Goal: Submit feedback/report problem

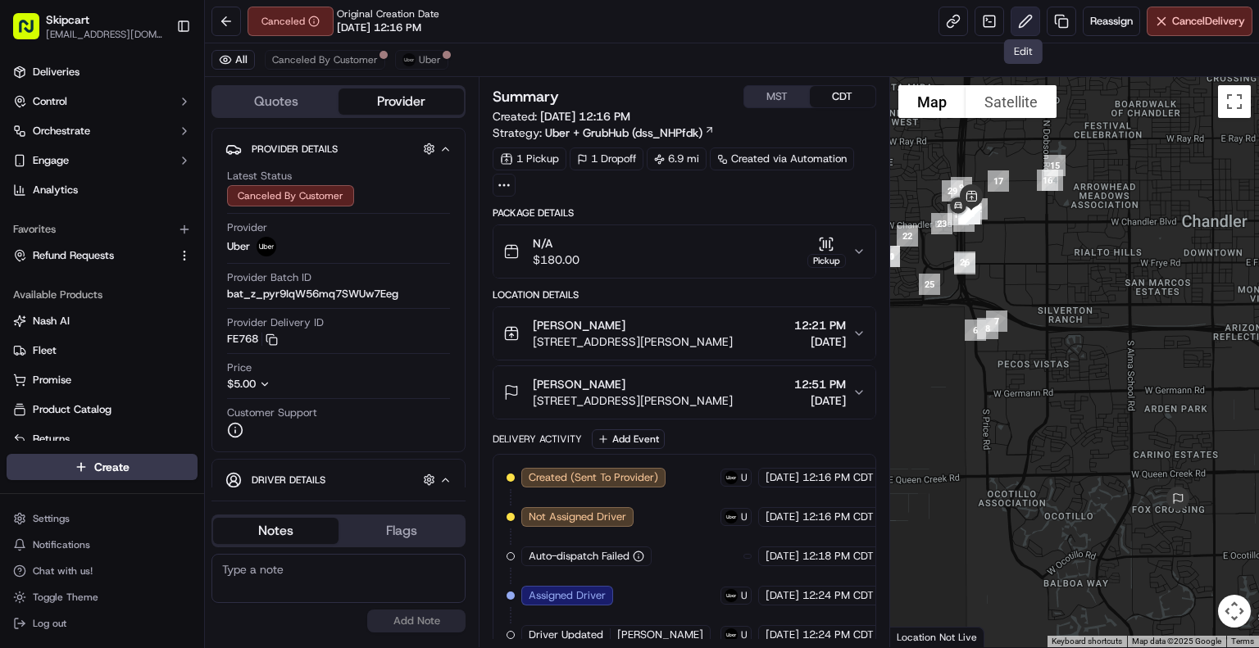
click at [1026, 13] on button at bounding box center [1026, 22] width 30 height 30
click at [419, 63] on span "Uber" at bounding box center [430, 59] width 22 height 13
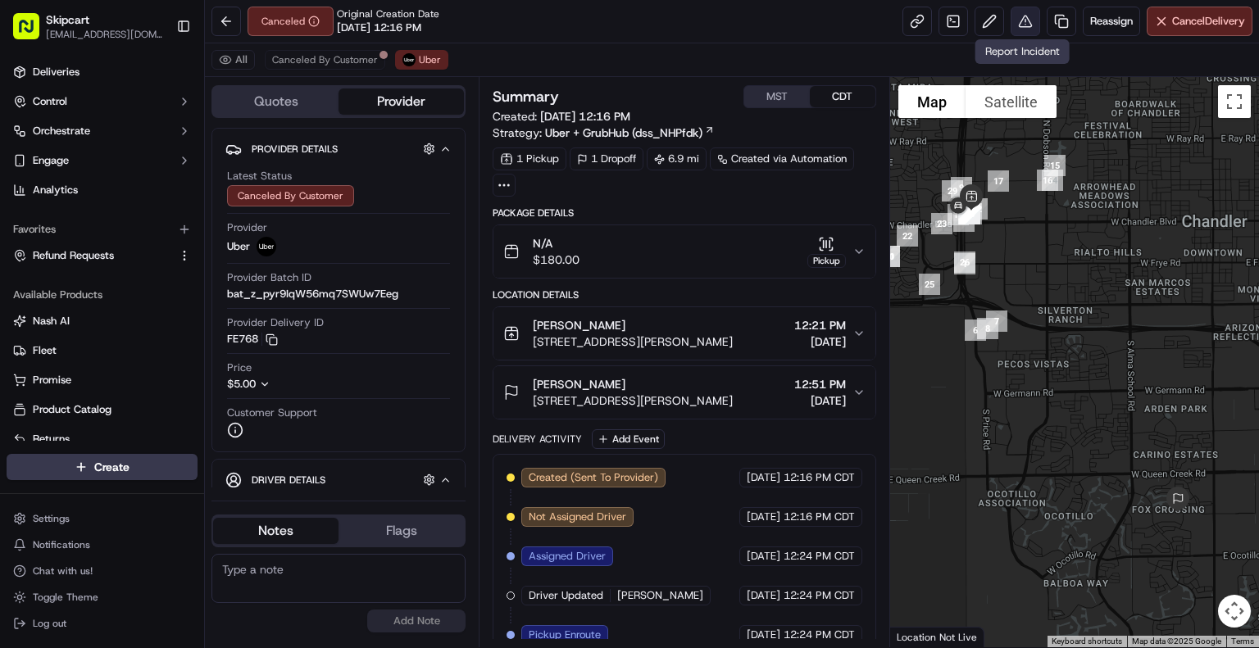
click at [1020, 26] on button at bounding box center [1026, 22] width 30 height 30
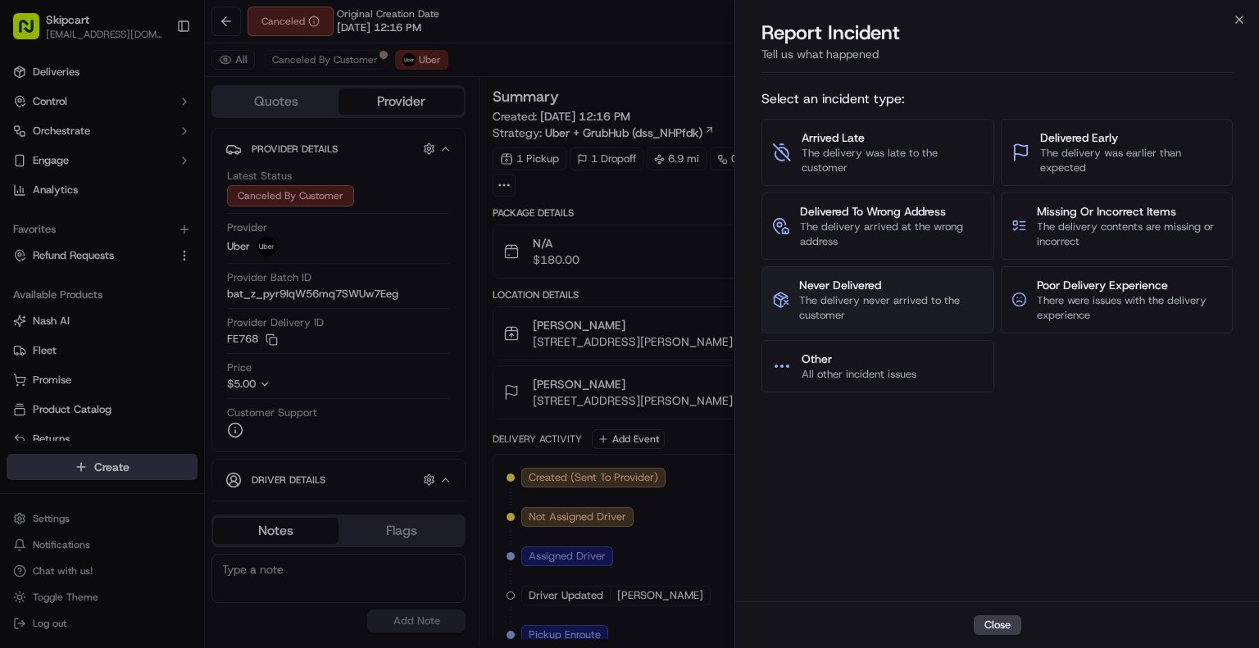
click at [885, 296] on span "The delivery never arrived to the customer" at bounding box center [891, 308] width 184 height 30
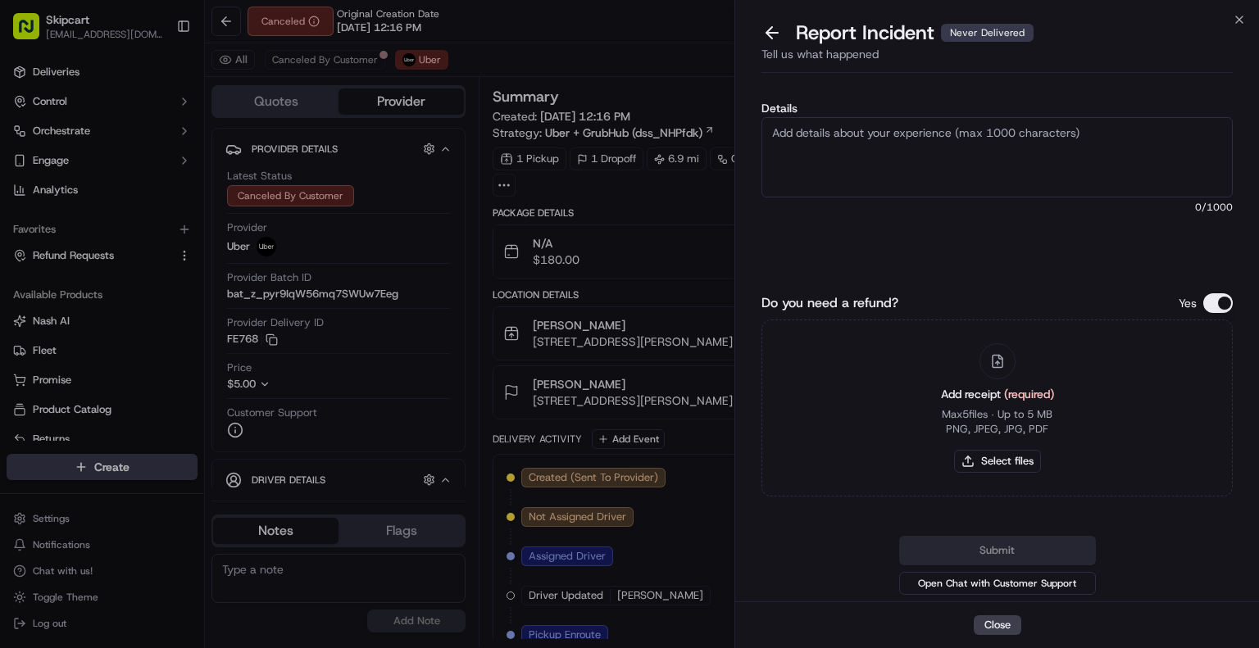
click at [935, 157] on textarea "Details" at bounding box center [996, 157] width 471 height 80
click at [997, 159] on textarea "Details" at bounding box center [996, 157] width 471 height 80
paste textarea "Customer reported non-delivery, driver cancelled of order after receiving items…"
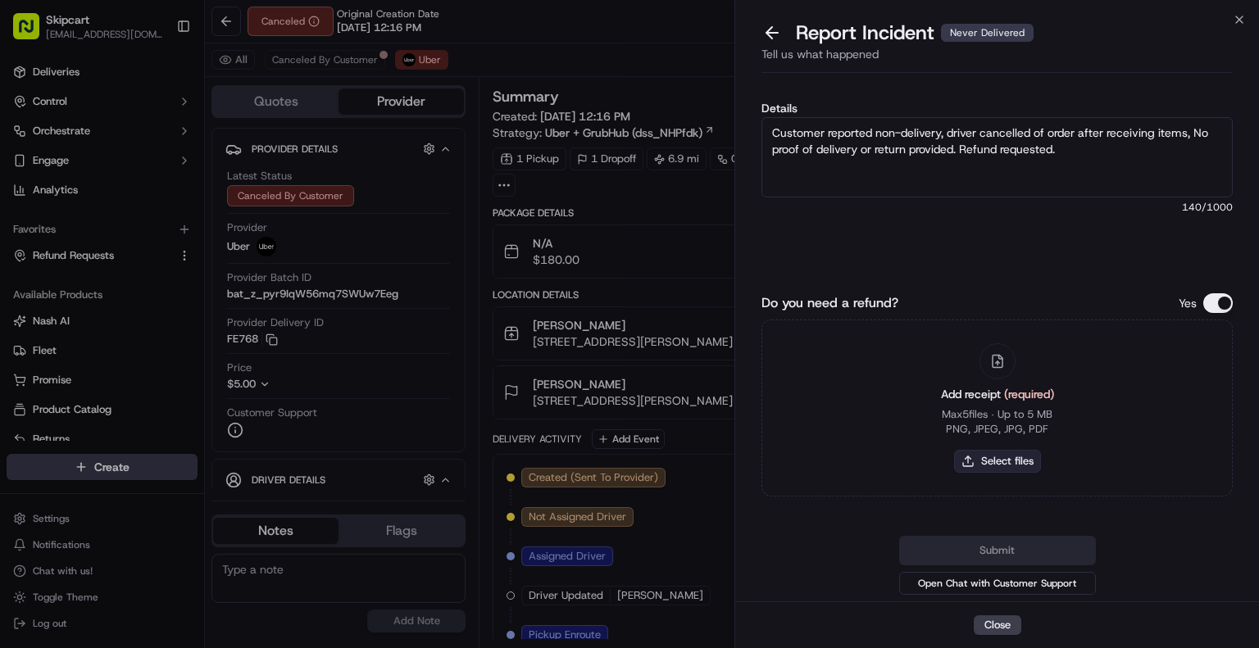
type textarea "Customer reported non-delivery, driver cancelled of order after receiving items…"
click at [999, 465] on button "Select files" at bounding box center [997, 461] width 87 height 23
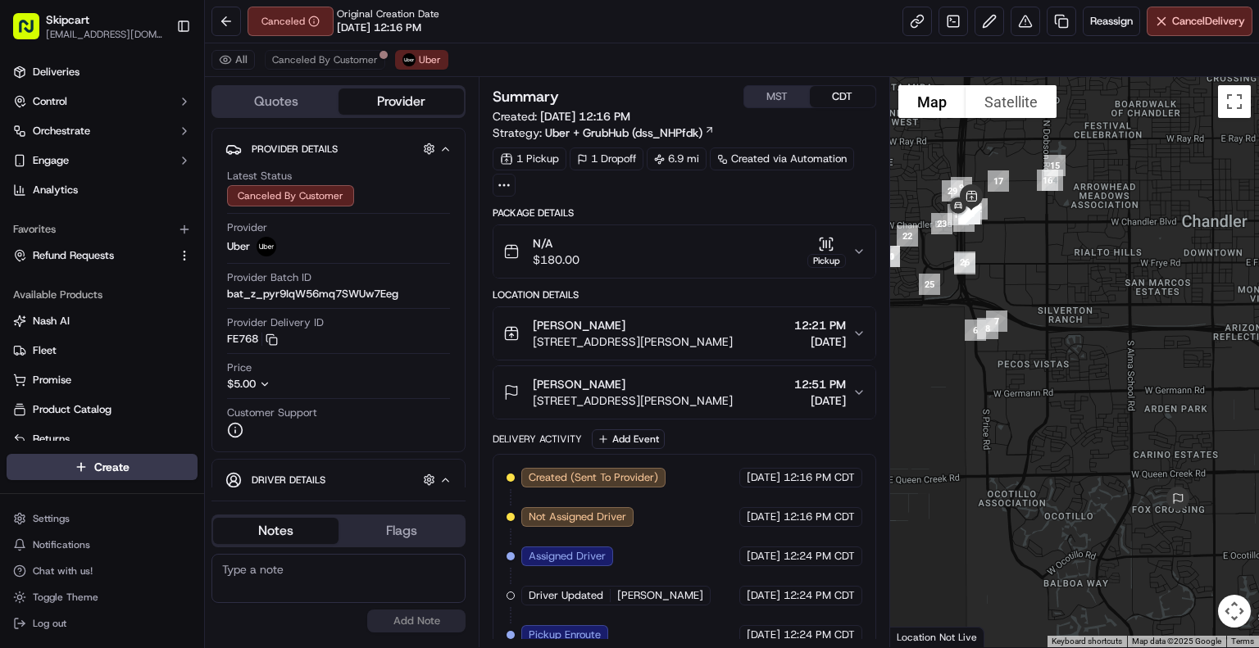
click at [857, 255] on icon "button" at bounding box center [858, 251] width 13 height 13
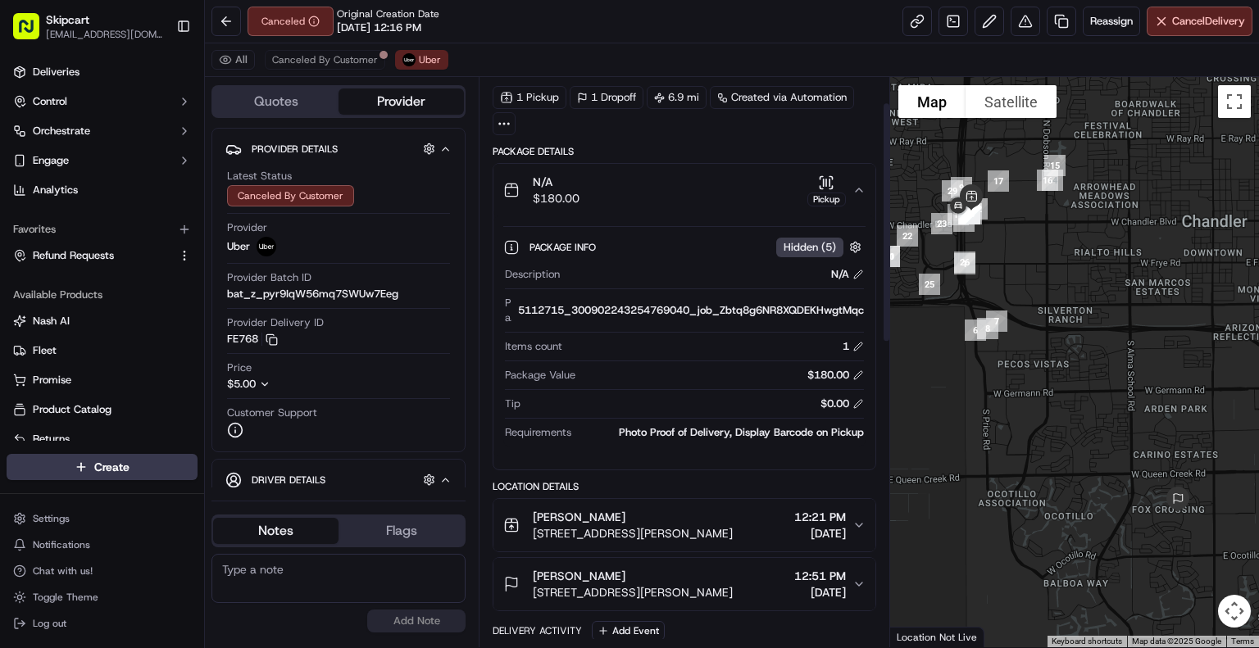
scroll to position [62, 0]
click at [1024, 29] on button at bounding box center [1026, 22] width 30 height 30
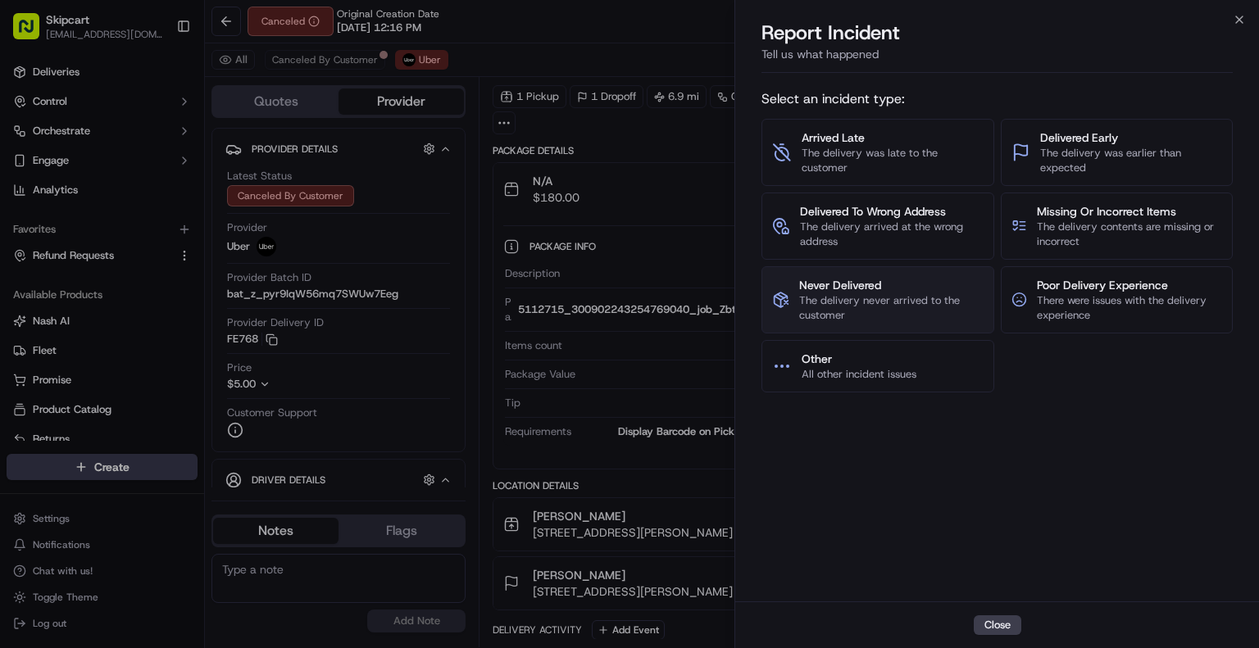
click at [866, 279] on span "Never Delivered" at bounding box center [891, 285] width 184 height 16
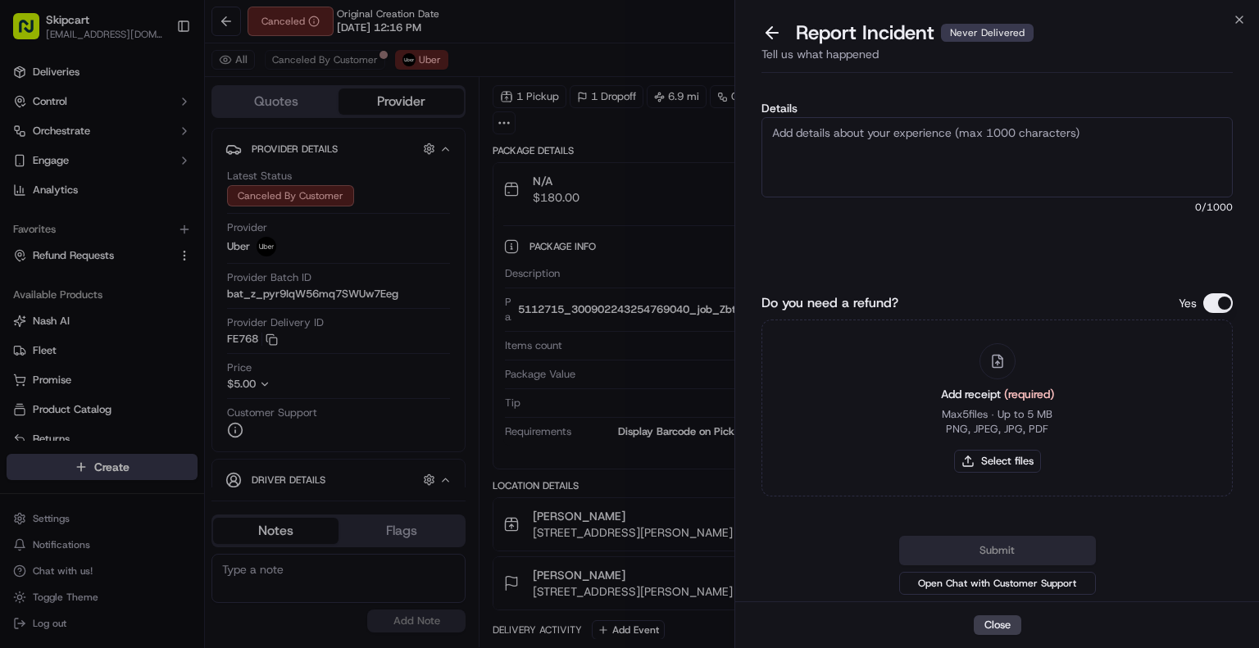
click at [874, 174] on textarea "Details" at bounding box center [996, 157] width 471 height 80
paste textarea "Customer reported non-delivery, driver cancelled of order after receiving items…"
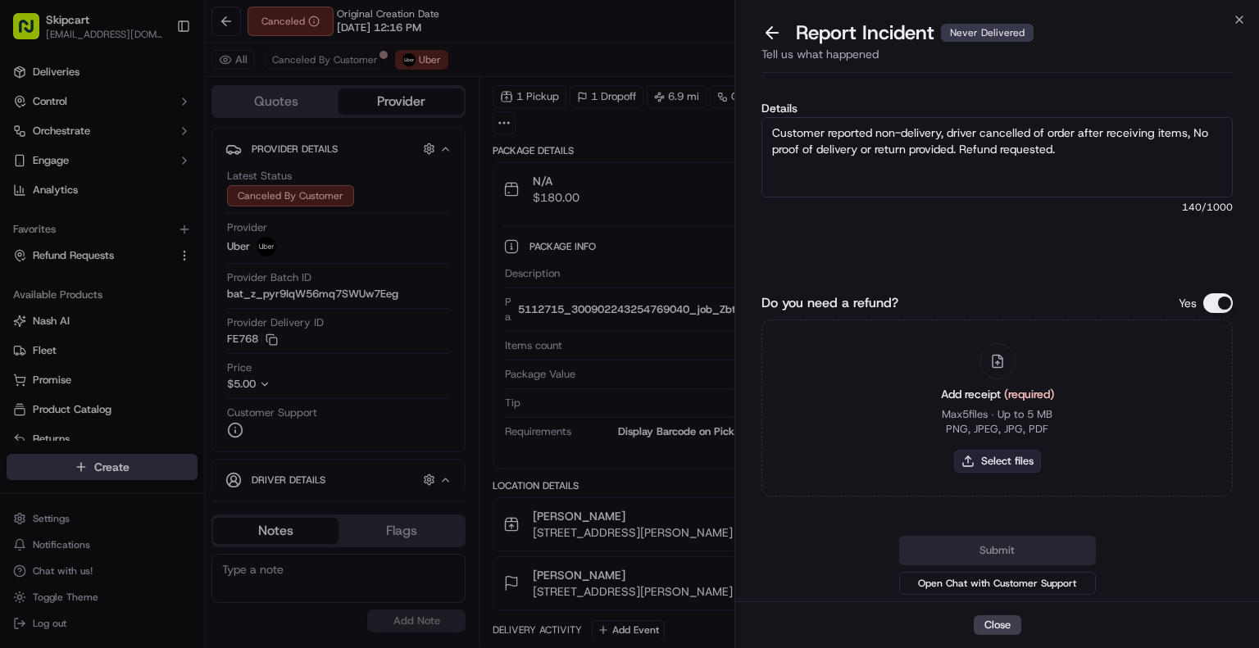
type textarea "Customer reported non-delivery, driver cancelled of order after receiving items…"
click at [990, 465] on button "Select files" at bounding box center [997, 461] width 87 height 23
type input "C:\fakepath\Screenshot [DATE] 085006.png"
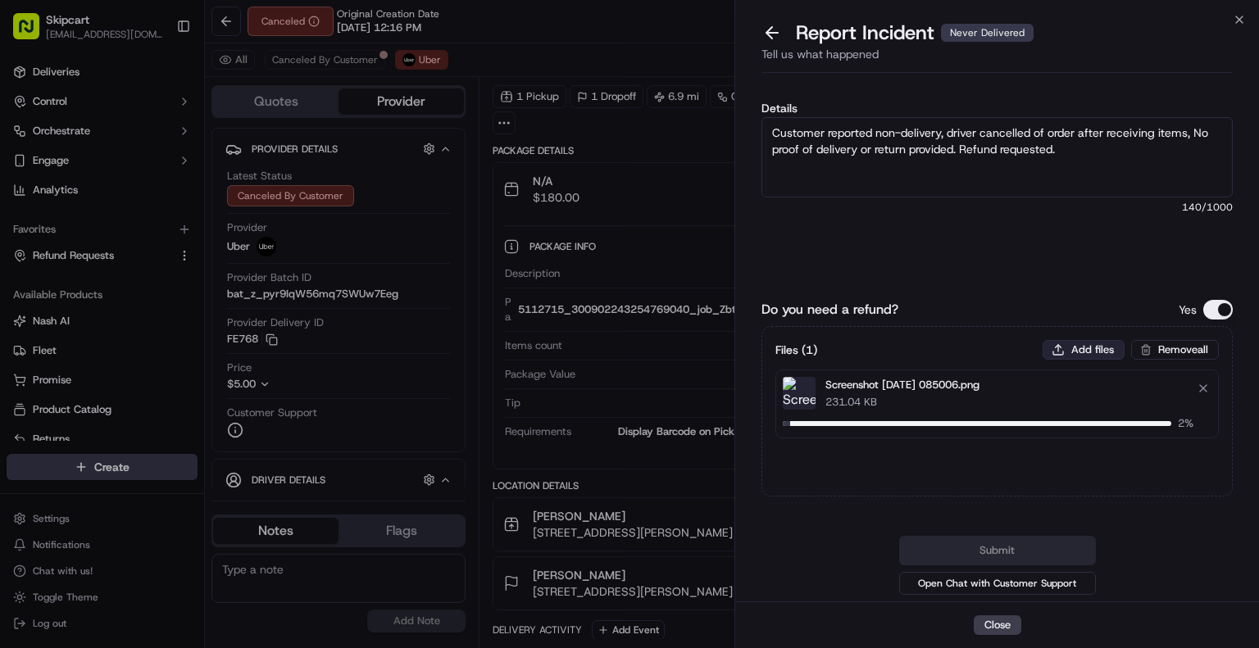
click at [1075, 344] on button "Add files" at bounding box center [1083, 350] width 82 height 20
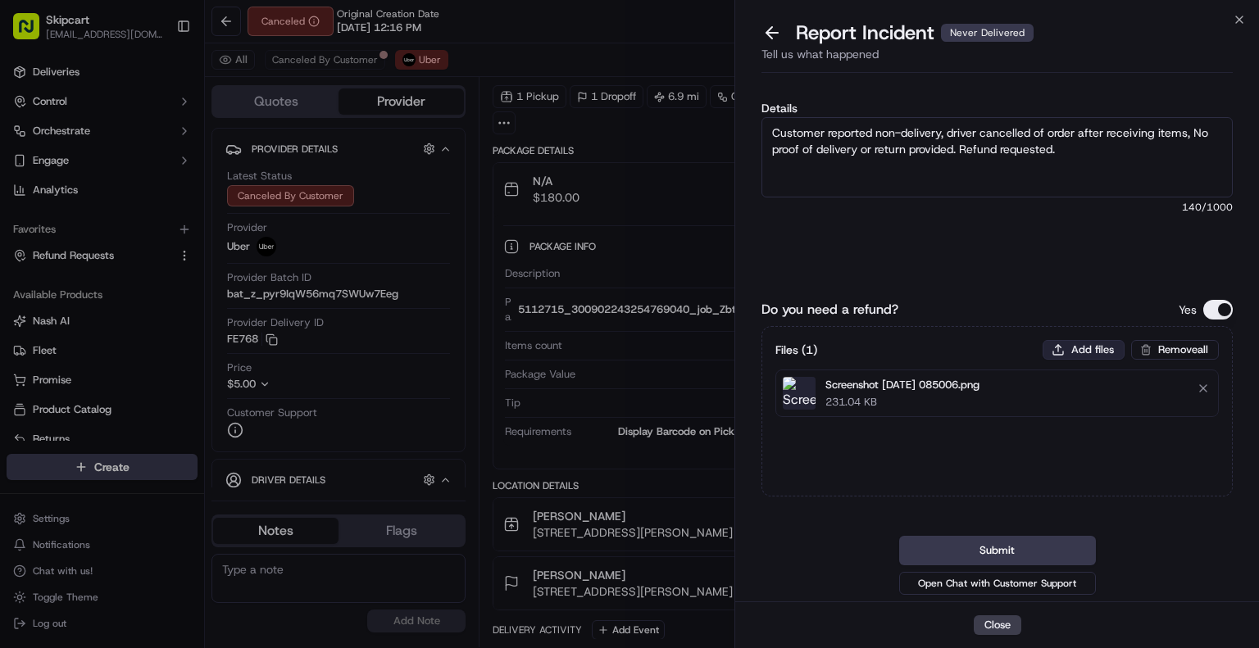
type input "C:\fakepath\Screenshot [DATE] 085048.png"
click at [993, 553] on button "Submit" at bounding box center [997, 551] width 197 height 30
